Goal: Check status: Check status

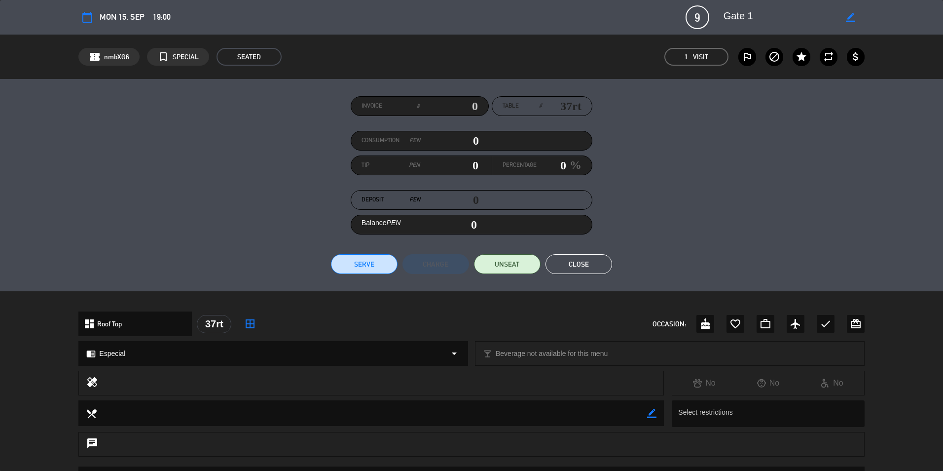
scroll to position [99, 0]
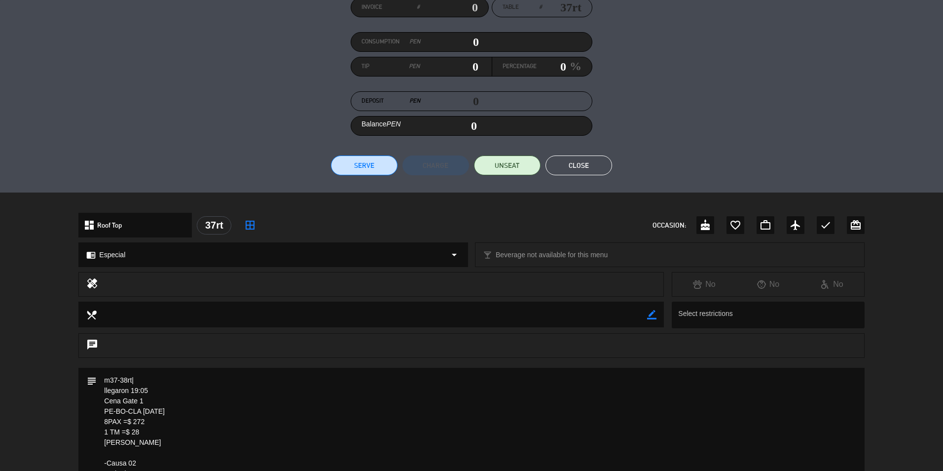
click at [597, 160] on button "Close" at bounding box center [579, 165] width 67 height 20
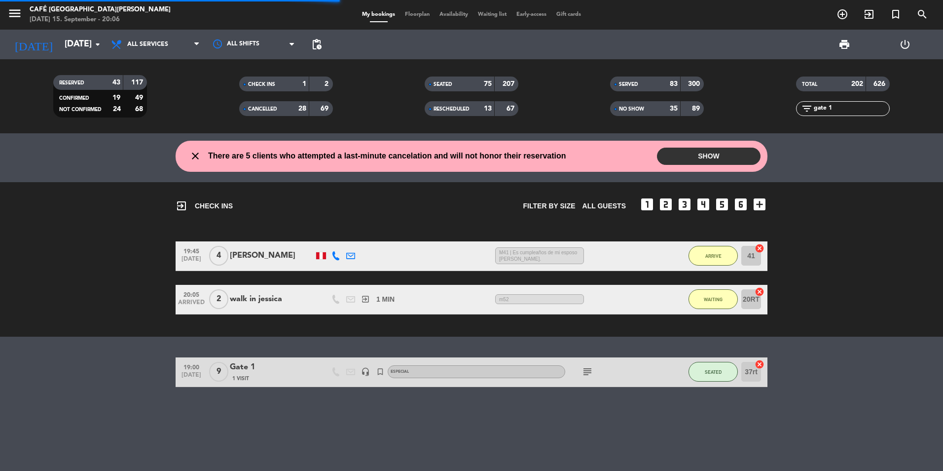
drag, startPoint x: 841, startPoint y: 103, endPoint x: 775, endPoint y: 103, distance: 66.6
click at [775, 103] on div "filter_list gate 1" at bounding box center [842, 108] width 185 height 15
click at [294, 372] on div "Gate 1" at bounding box center [272, 367] width 84 height 13
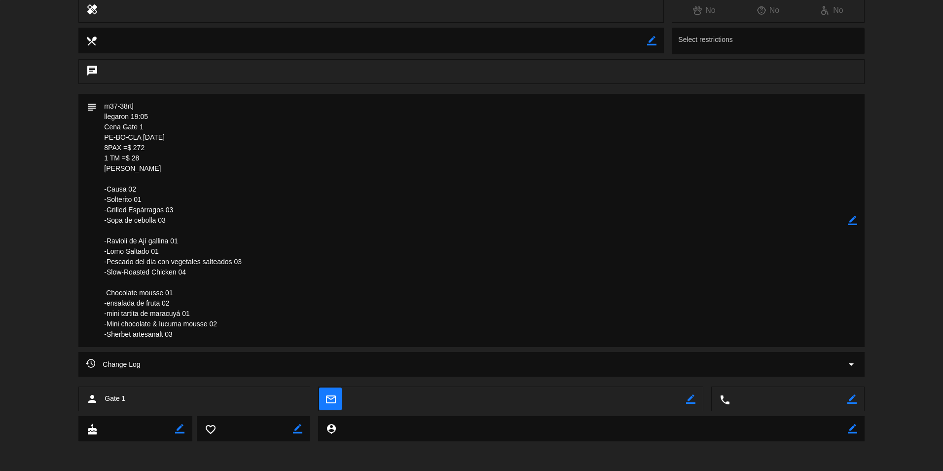
scroll to position [175, 0]
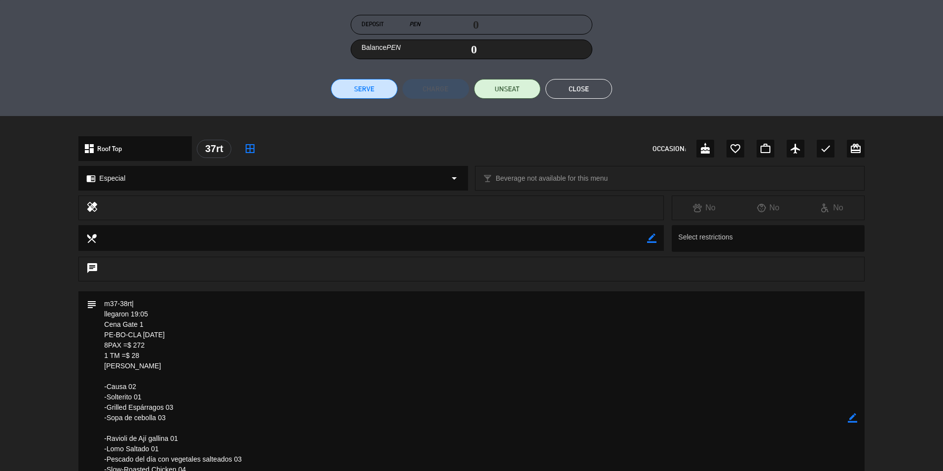
click at [585, 92] on button "Close" at bounding box center [579, 89] width 67 height 20
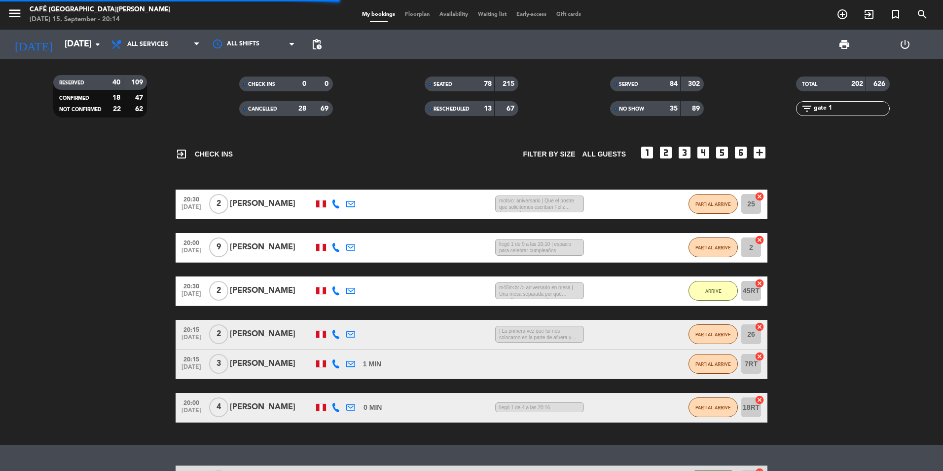
scroll to position [0, 0]
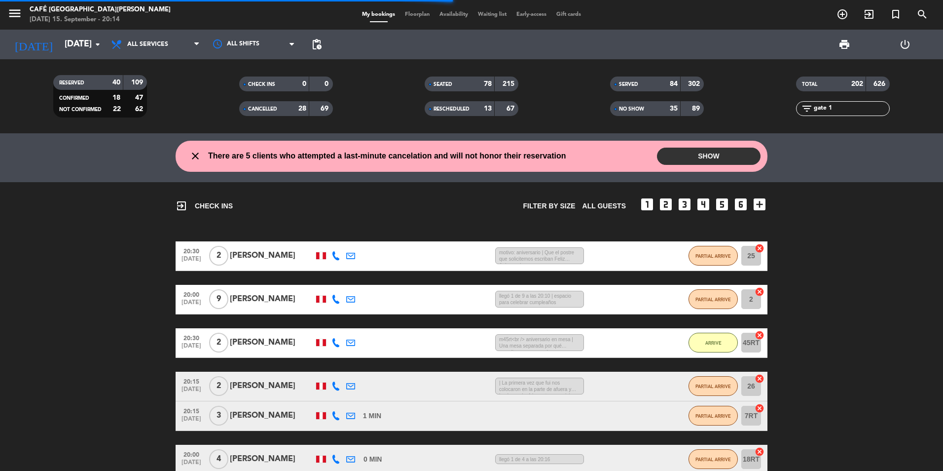
drag, startPoint x: 842, startPoint y: 108, endPoint x: 660, endPoint y: 106, distance: 181.5
click at [660, 107] on div "RESERVED 40 109 CONFIRMED 18 47 NOT CONFIRMED 22 62 CHECK INS 0 0 CANCELLED 28 …" at bounding box center [471, 96] width 943 height 54
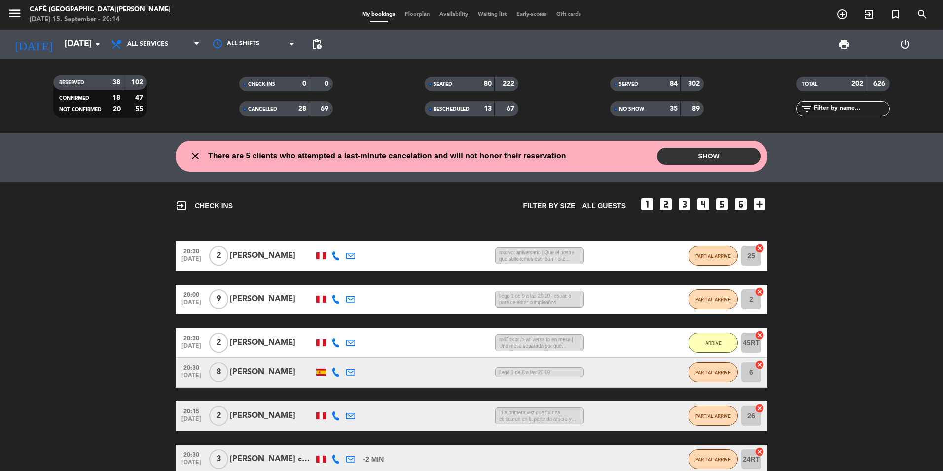
click at [828, 240] on div "exit_to_app CHECK INS Filter by size All guests looks_one looks_two looks_3 loo…" at bounding box center [471, 339] width 943 height 314
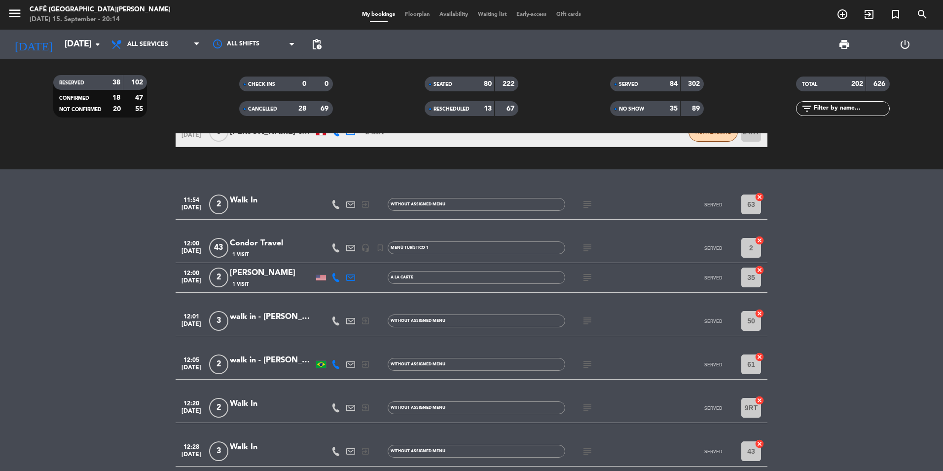
scroll to position [296, 0]
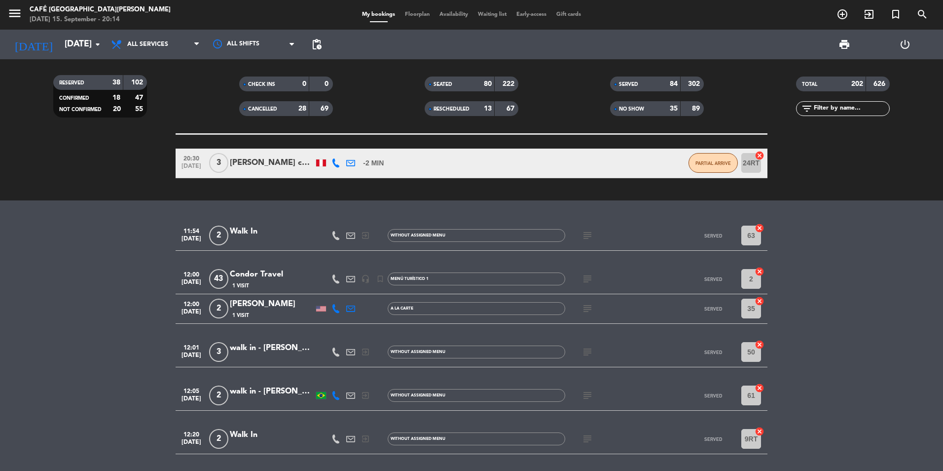
click at [591, 230] on icon "subject" at bounding box center [588, 235] width 12 height 12
click at [586, 283] on icon "subject" at bounding box center [588, 279] width 12 height 12
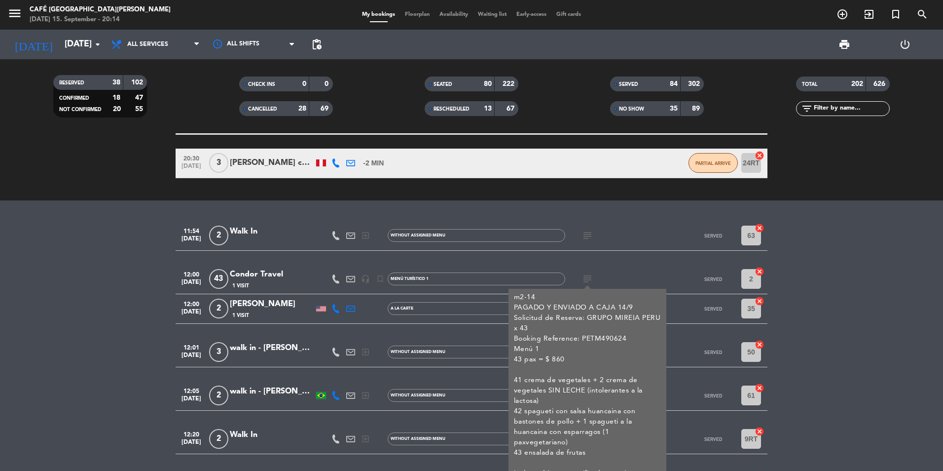
click at [591, 311] on div "m2-14 PAGADO Y ENVIADO A CAJA 14/9 Solicitud de Reserva: GRUPO [PERSON_NAME] PE…" at bounding box center [587, 442] width 147 height 300
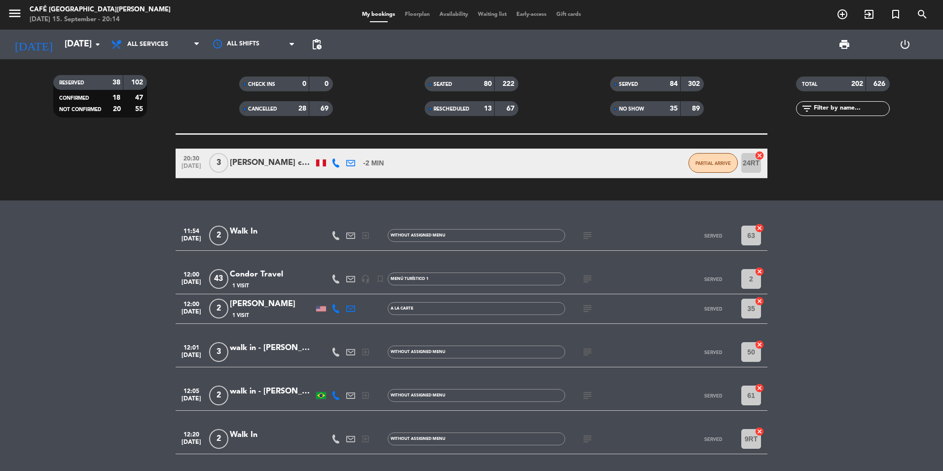
click at [588, 278] on icon "subject" at bounding box center [588, 279] width 12 height 12
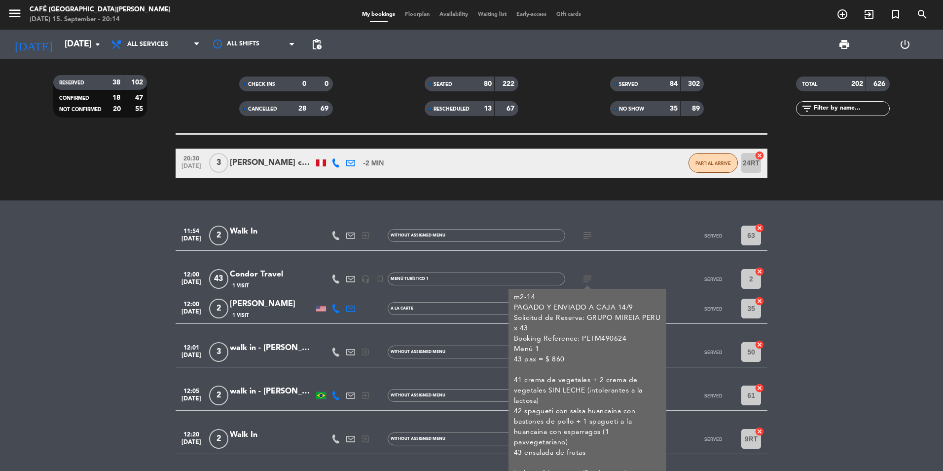
click at [588, 278] on icon "subject" at bounding box center [588, 279] width 12 height 12
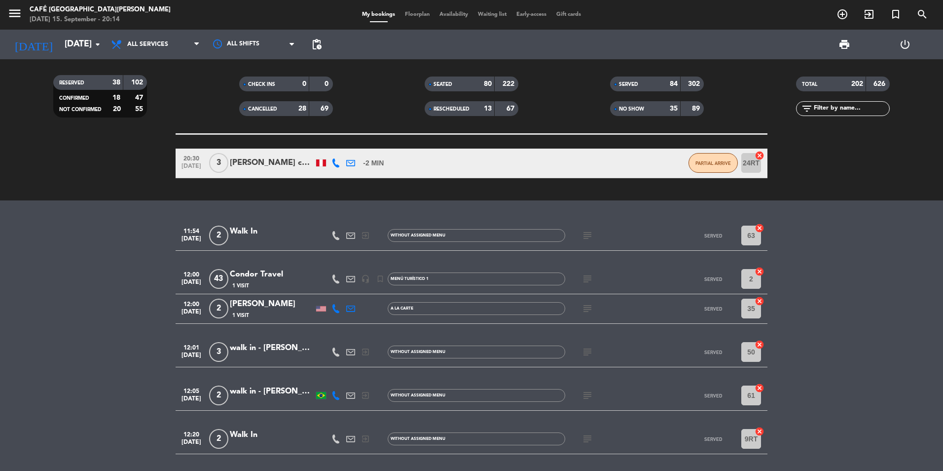
click at [580, 305] on div "subject" at bounding box center [609, 308] width 89 height 29
click at [583, 308] on icon "subject" at bounding box center [588, 308] width 12 height 12
drag, startPoint x: 583, startPoint y: 308, endPoint x: 587, endPoint y: 352, distance: 44.6
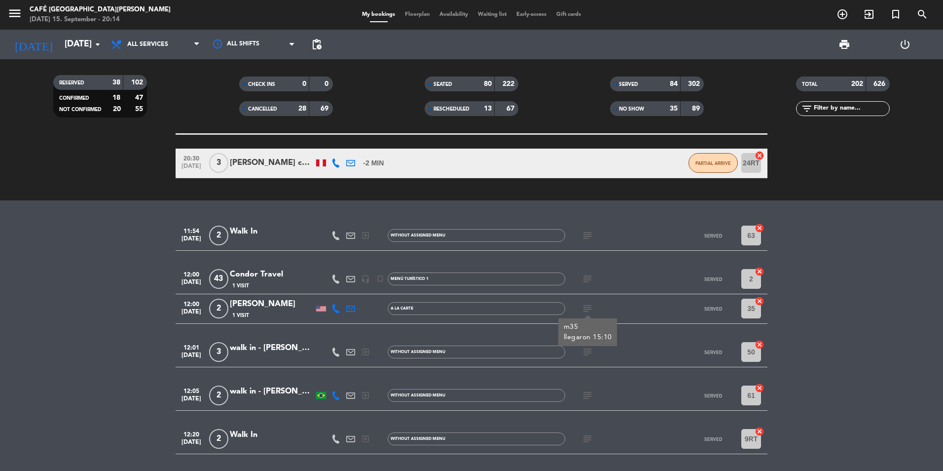
click at [587, 350] on icon "subject" at bounding box center [588, 352] width 12 height 12
click at [590, 395] on icon "subject" at bounding box center [588, 395] width 12 height 12
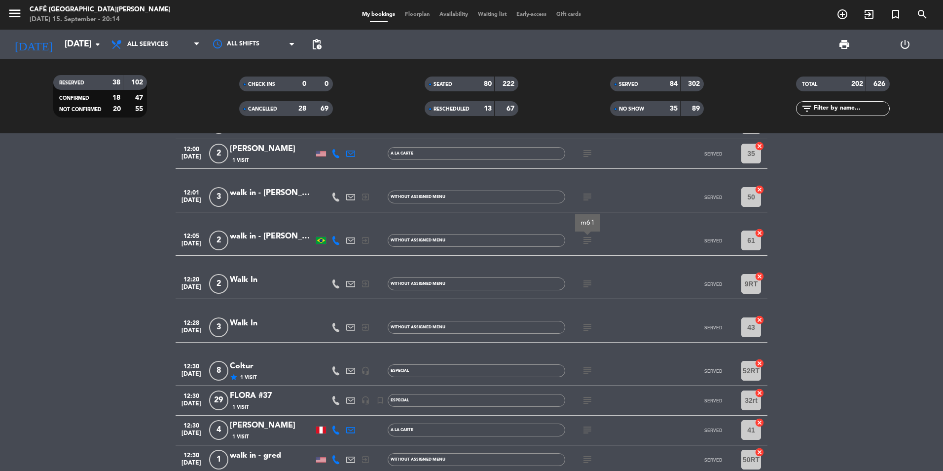
scroll to position [493, 0]
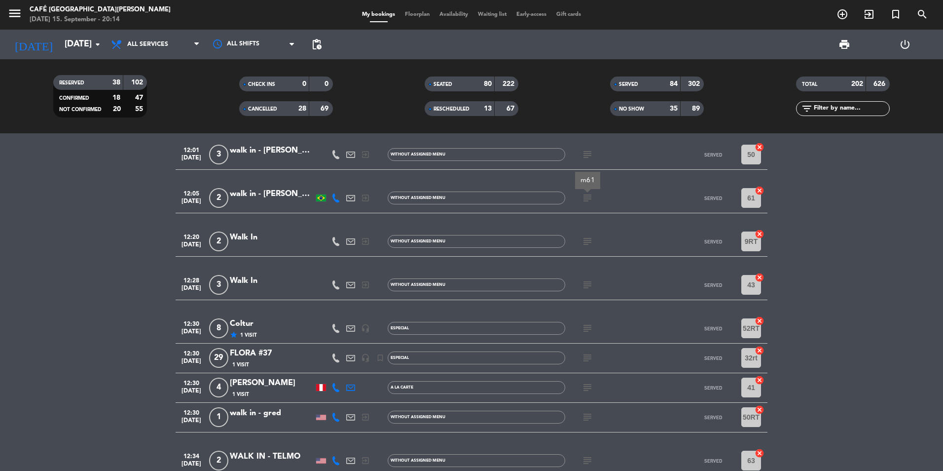
click at [585, 239] on icon "subject" at bounding box center [588, 241] width 12 height 12
click at [589, 283] on icon "subject" at bounding box center [588, 285] width 12 height 12
click at [588, 328] on icon "subject" at bounding box center [588, 328] width 12 height 12
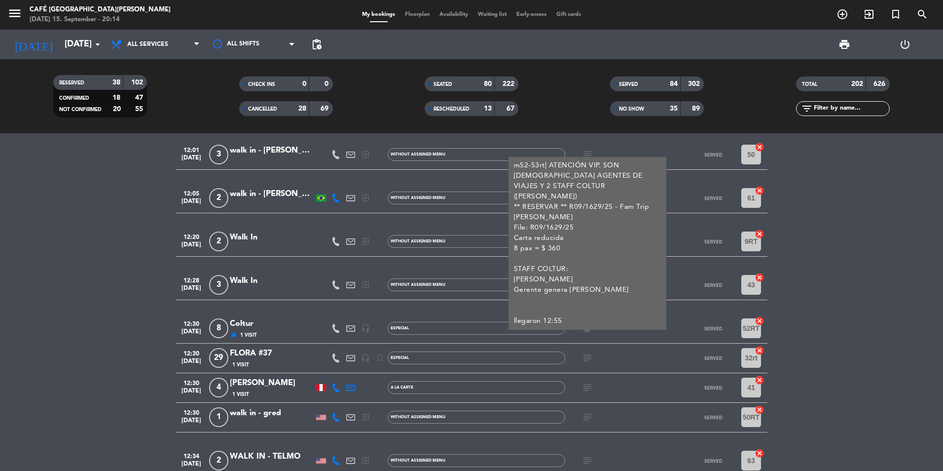
click at [589, 358] on icon "subject" at bounding box center [588, 358] width 12 height 12
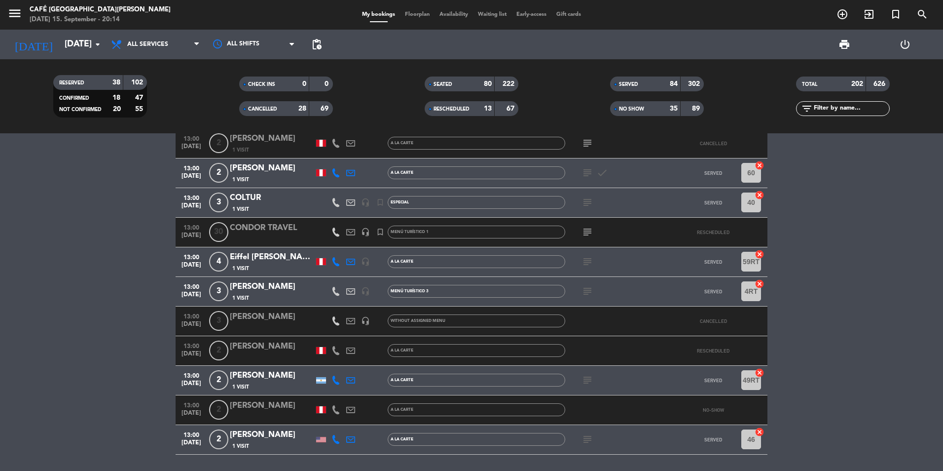
scroll to position [1036, 0]
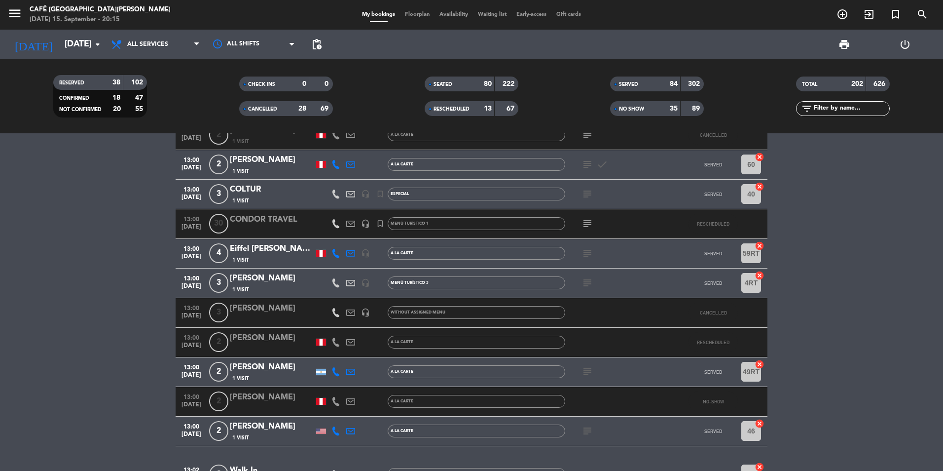
click at [589, 283] on icon "subject" at bounding box center [588, 283] width 12 height 12
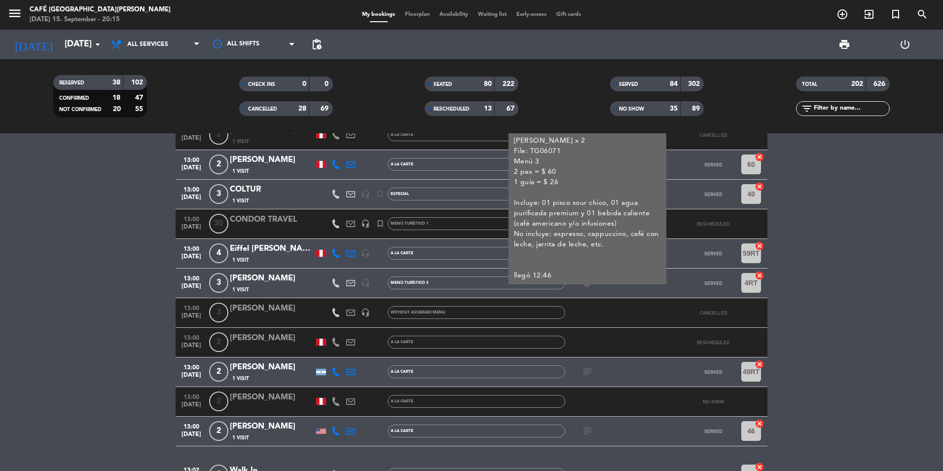
click at [589, 283] on icon "subject" at bounding box center [588, 283] width 12 height 12
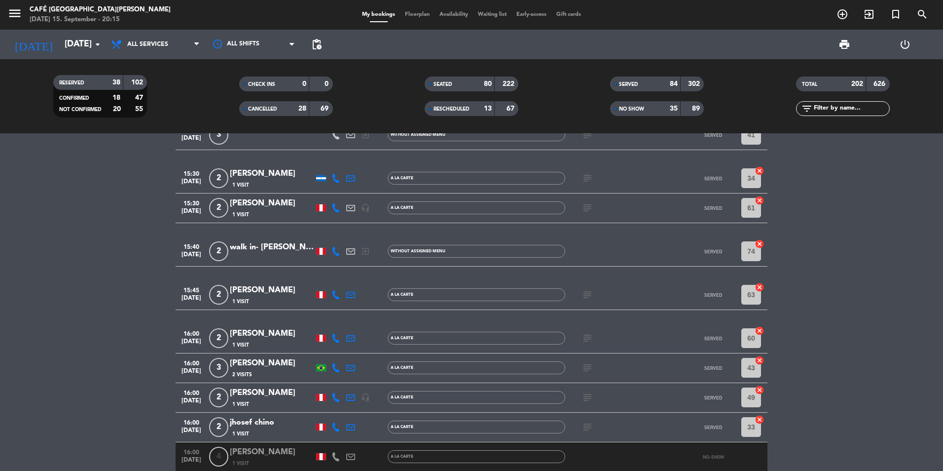
scroll to position [3354, 0]
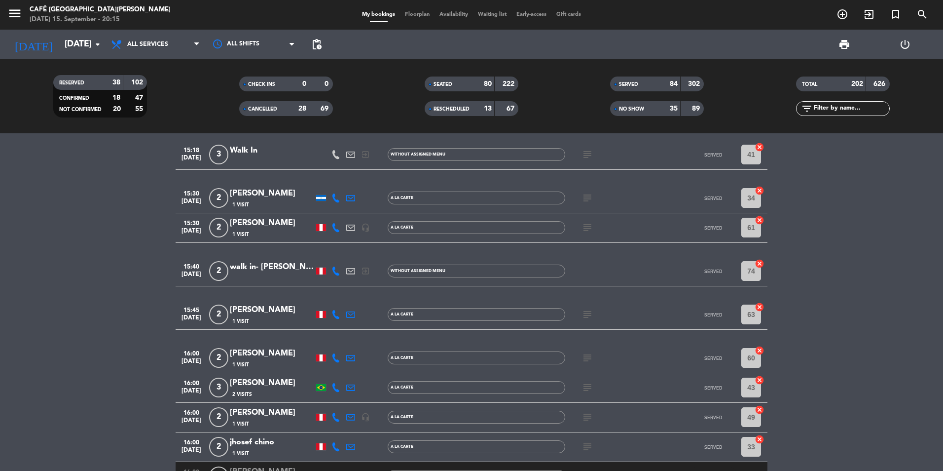
click at [583, 232] on icon "subject" at bounding box center [588, 227] width 12 height 12
click at [586, 315] on icon "subject" at bounding box center [588, 314] width 12 height 12
drag, startPoint x: 589, startPoint y: 319, endPoint x: 584, endPoint y: 360, distance: 41.2
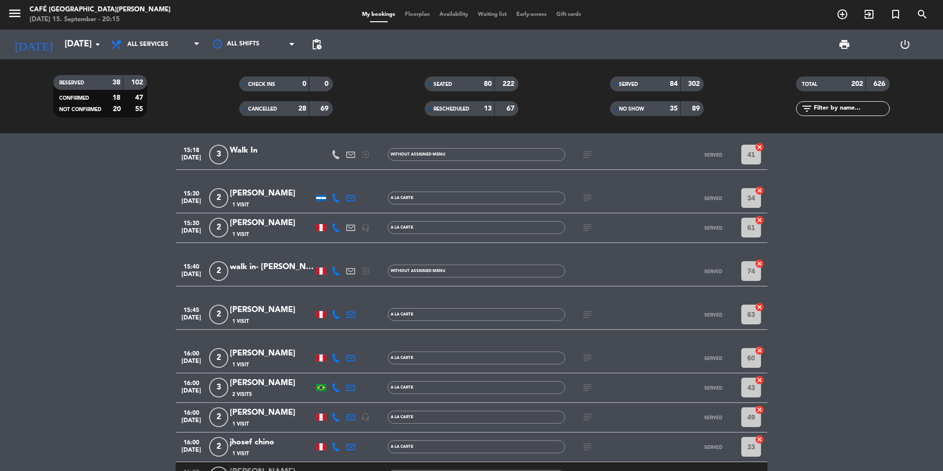
click at [584, 360] on icon "subject" at bounding box center [588, 358] width 12 height 12
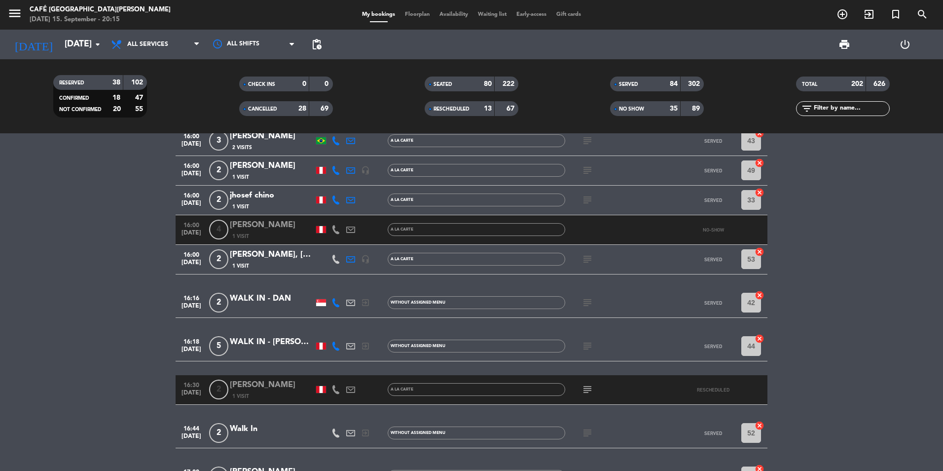
scroll to position [3551, 0]
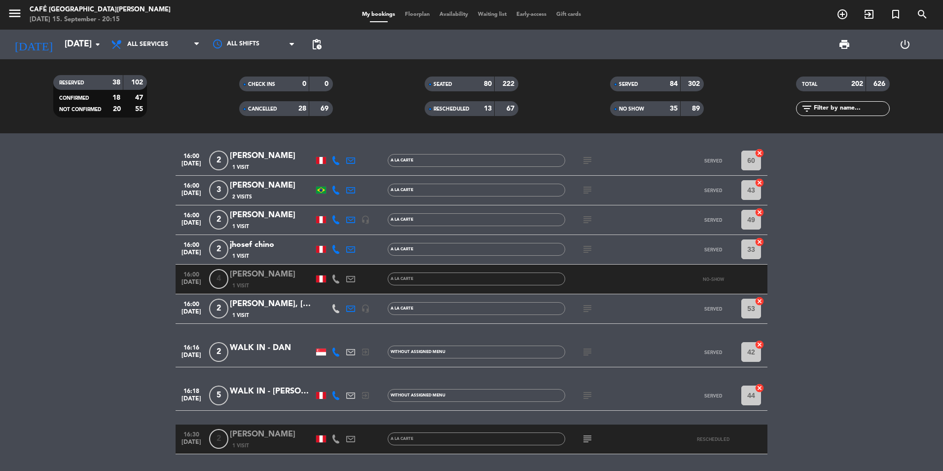
click at [589, 189] on icon "subject" at bounding box center [588, 190] width 12 height 12
click at [587, 223] on icon "subject" at bounding box center [588, 220] width 12 height 12
click at [585, 254] on icon "subject" at bounding box center [588, 249] width 12 height 12
click at [586, 304] on icon "subject" at bounding box center [588, 308] width 12 height 12
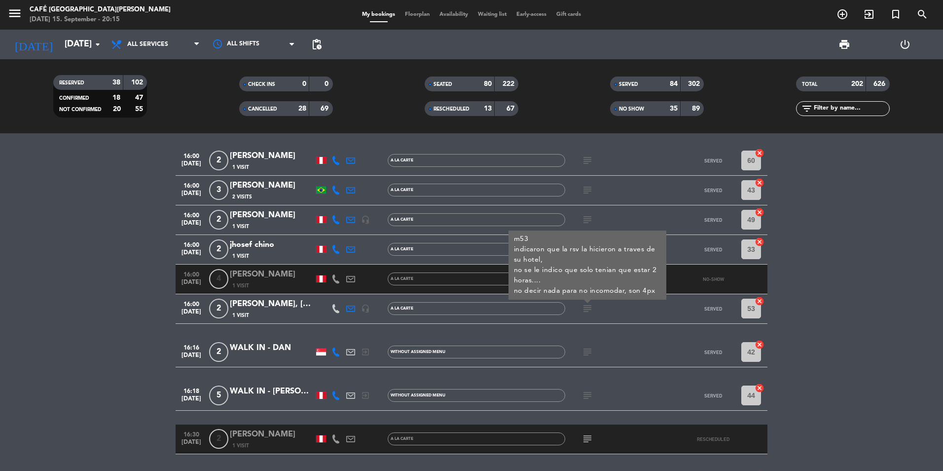
click at [588, 351] on icon "subject" at bounding box center [588, 352] width 12 height 12
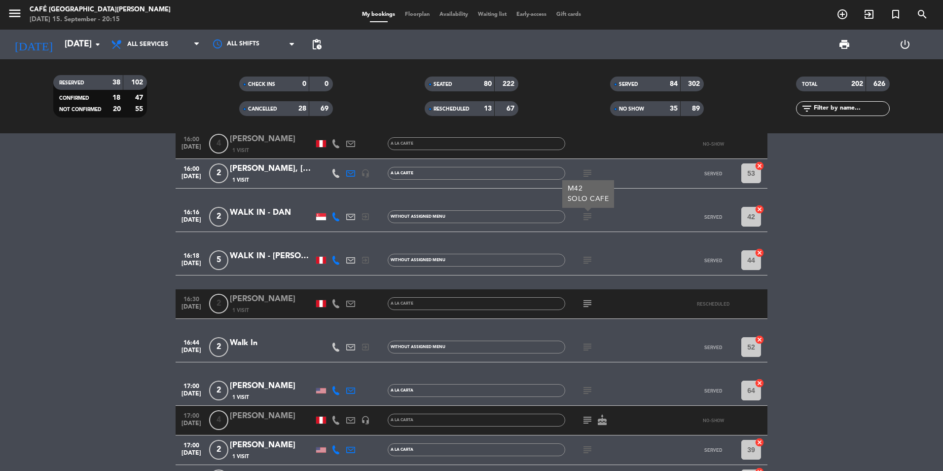
scroll to position [3847, 0]
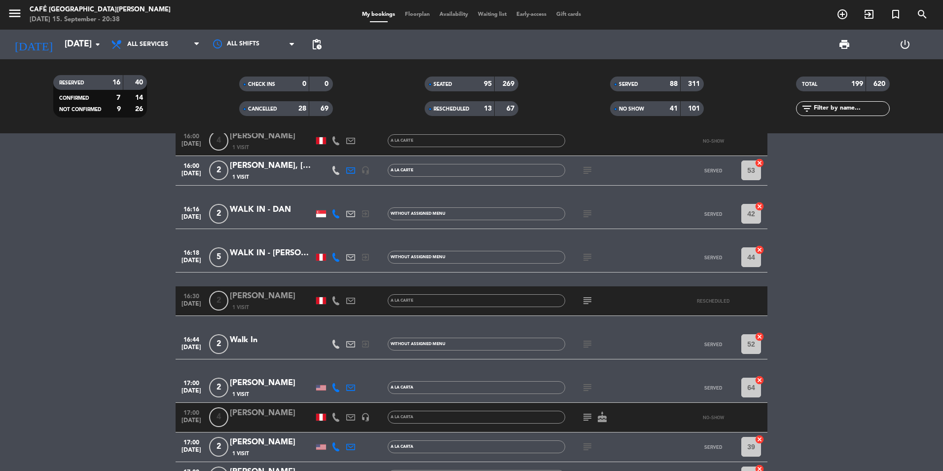
scroll to position [3808, 0]
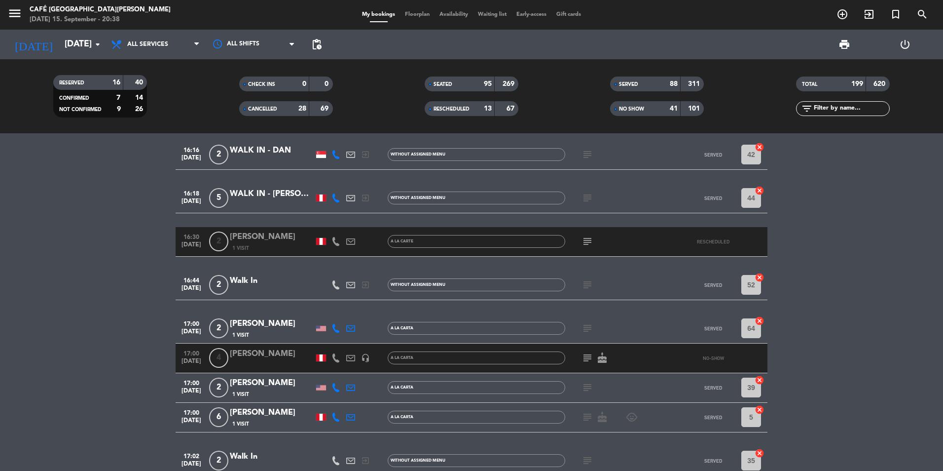
click at [851, 107] on input "text" at bounding box center [851, 108] width 76 height 11
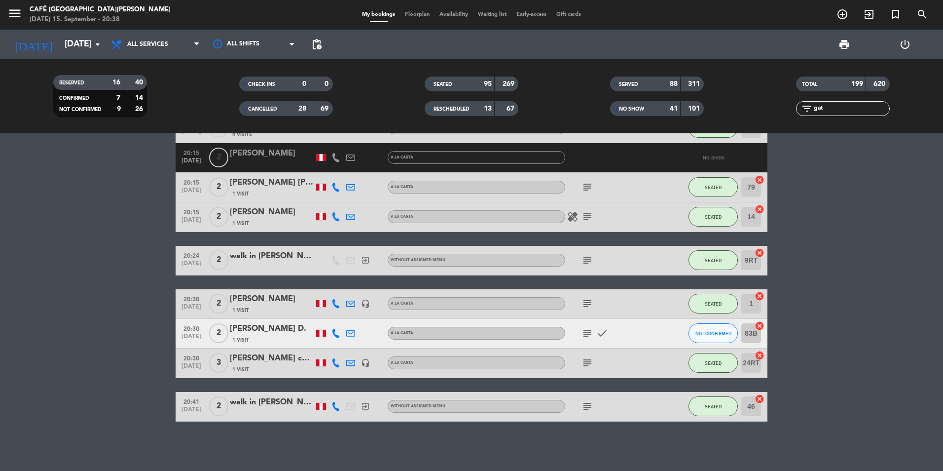
scroll to position [214, 0]
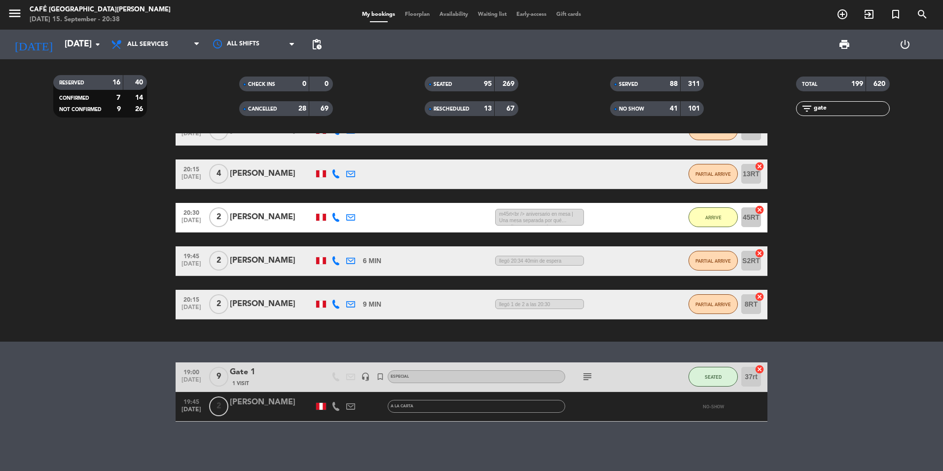
type input "gate"
click at [242, 376] on div "Gate 1" at bounding box center [272, 371] width 84 height 13
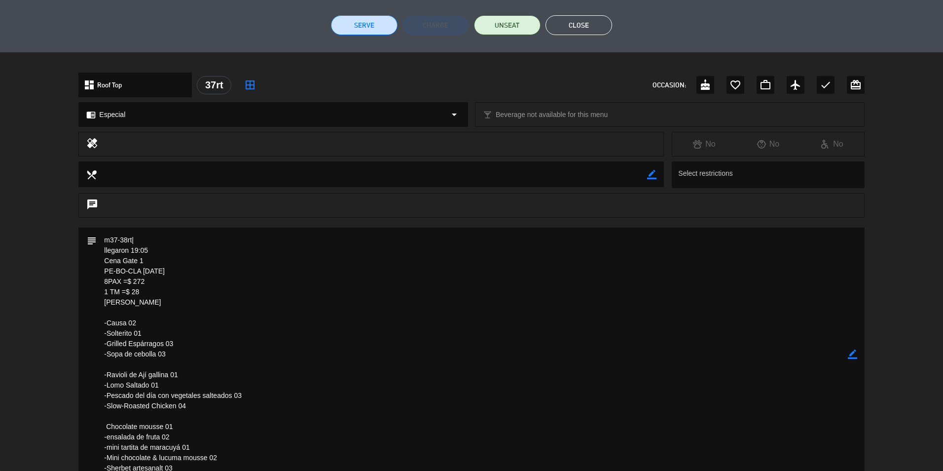
scroll to position [247, 0]
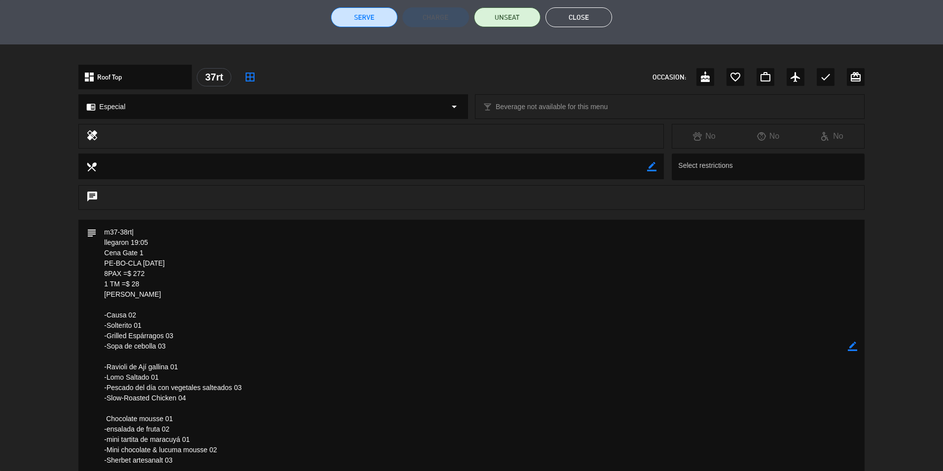
click at [44, 356] on div "subject border_color" at bounding box center [471, 348] width 943 height 258
click at [43, 410] on div "subject border_color" at bounding box center [471, 348] width 943 height 258
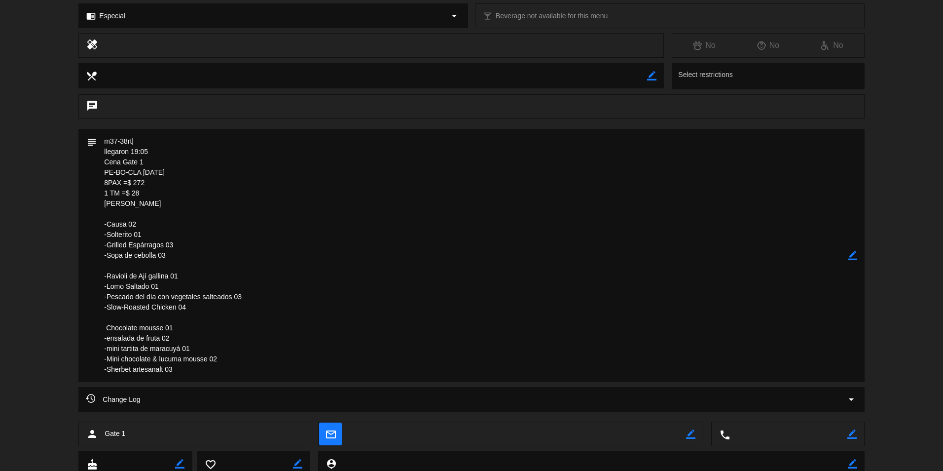
scroll to position [345, 0]
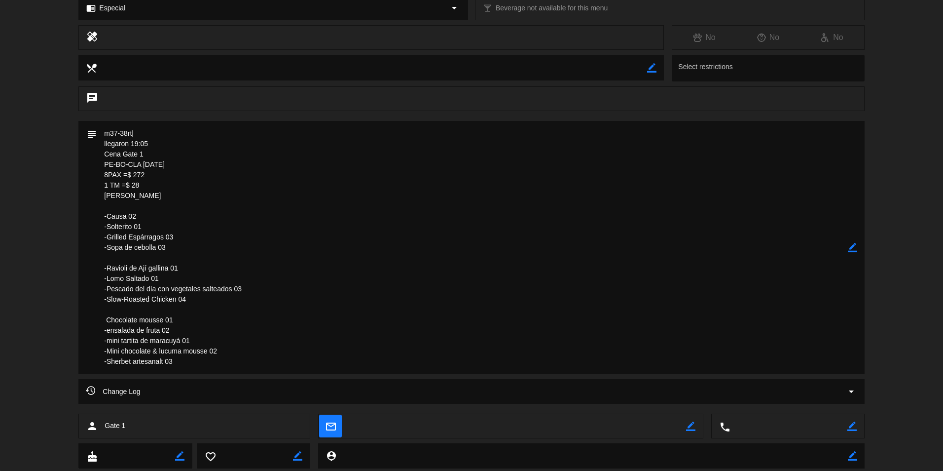
click at [69, 373] on div "subject border_color" at bounding box center [471, 250] width 943 height 258
click at [132, 161] on textarea at bounding box center [472, 247] width 751 height 253
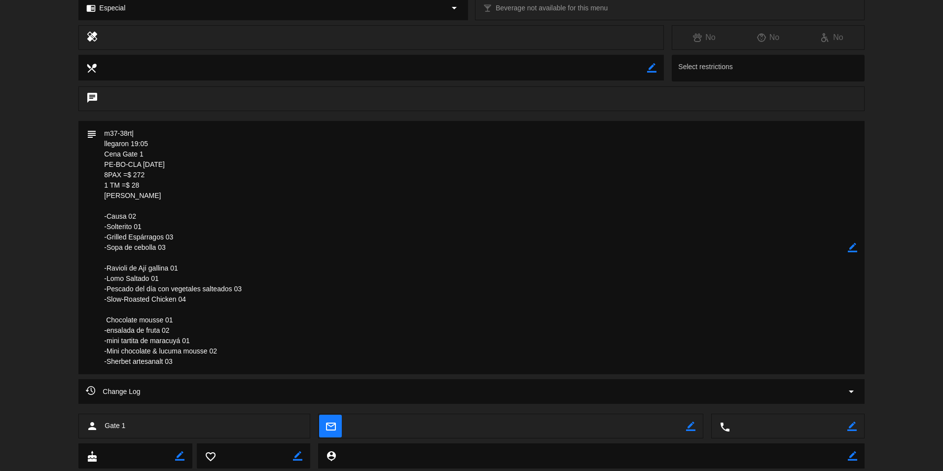
click at [257, 237] on textarea at bounding box center [472, 247] width 751 height 253
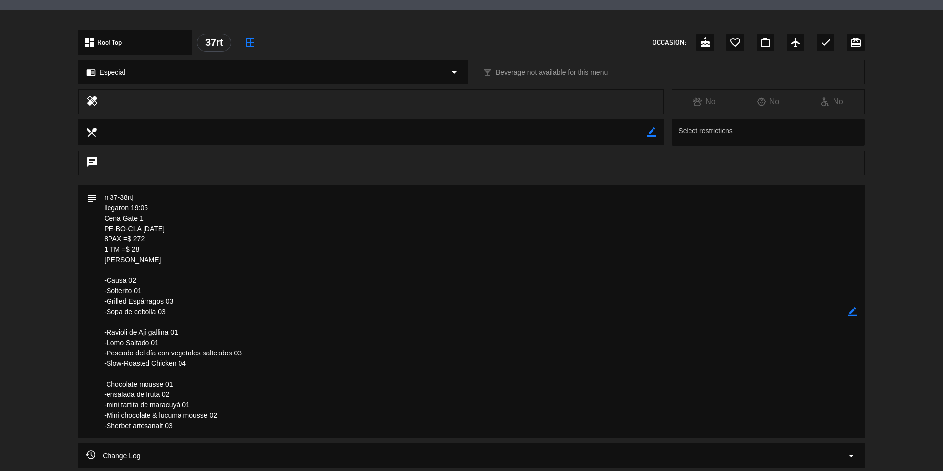
scroll to position [148, 0]
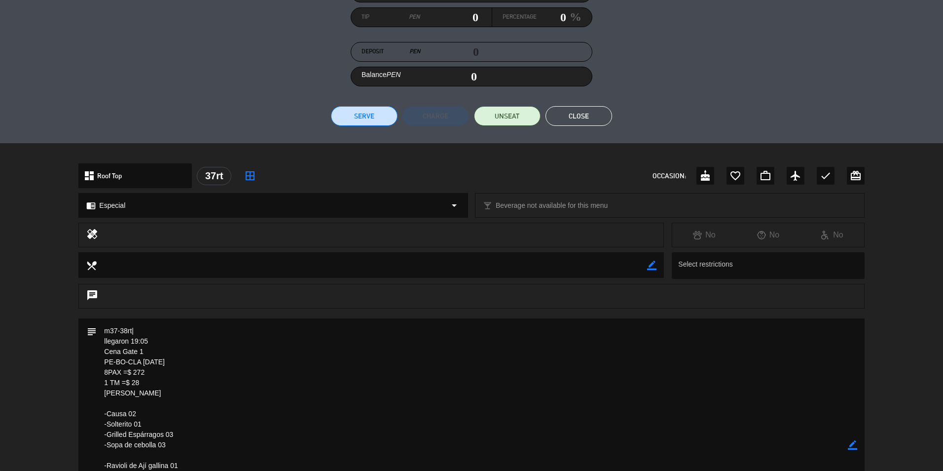
click at [579, 115] on button "Close" at bounding box center [579, 116] width 67 height 20
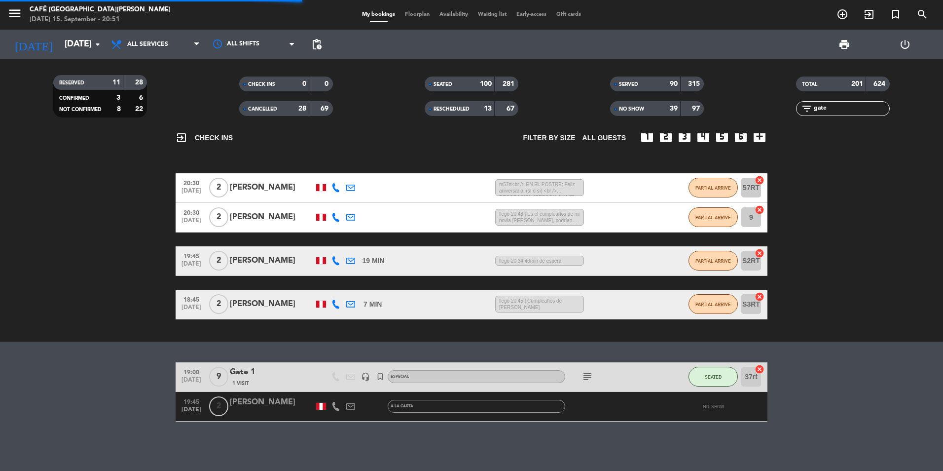
drag, startPoint x: 841, startPoint y: 107, endPoint x: 759, endPoint y: 107, distance: 82.4
click at [759, 107] on div "filter_list gate" at bounding box center [842, 108] width 185 height 15
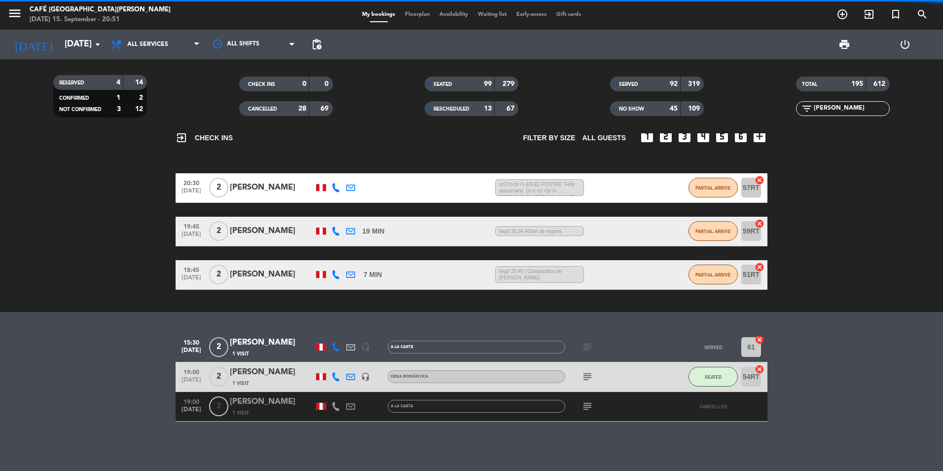
scroll to position [68, 0]
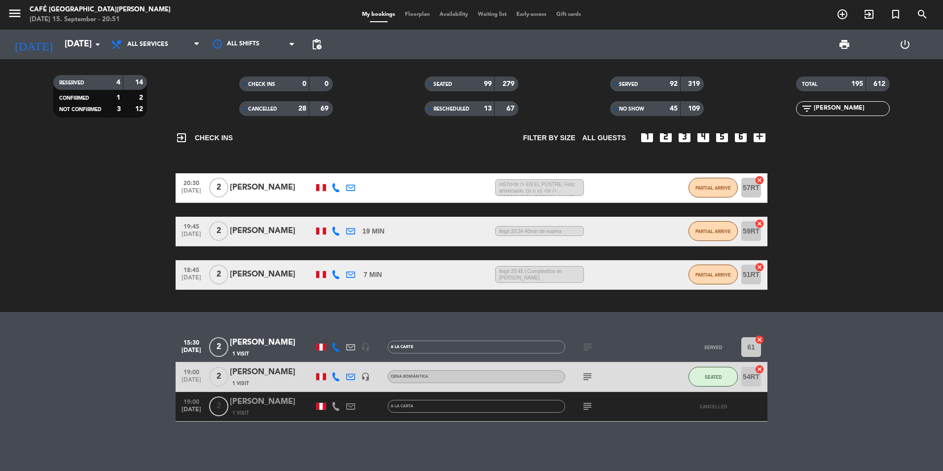
type input "[PERSON_NAME]"
click at [285, 381] on div "1 Visit" at bounding box center [272, 383] width 84 height 8
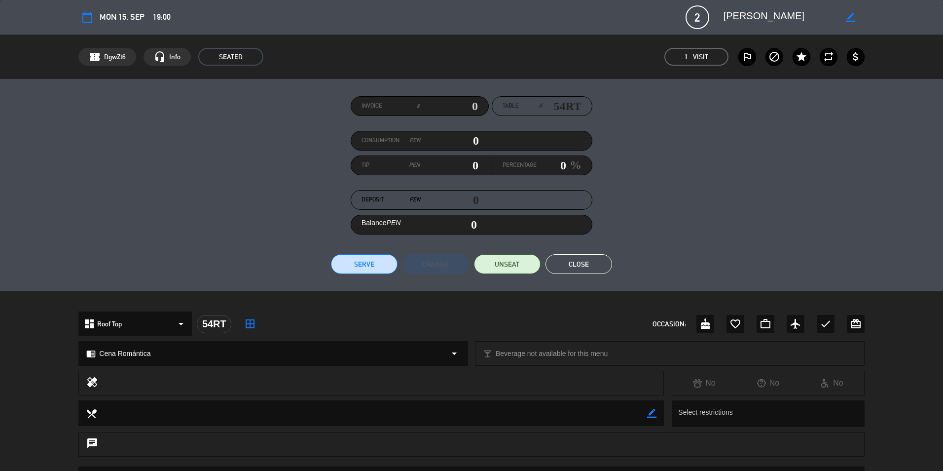
scroll to position [184, 0]
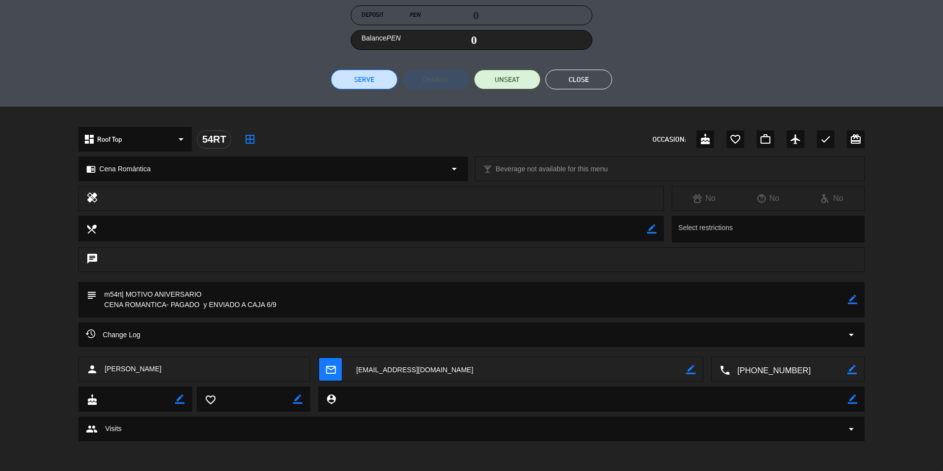
click at [383, 373] on textarea at bounding box center [517, 369] width 337 height 25
